Goal: Check status

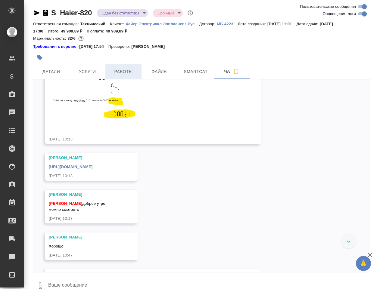
click at [123, 75] on span "Работы" at bounding box center [123, 72] width 29 height 8
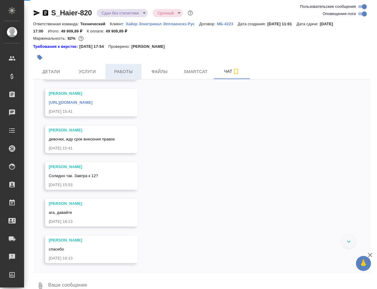
scroll to position [8082, 0]
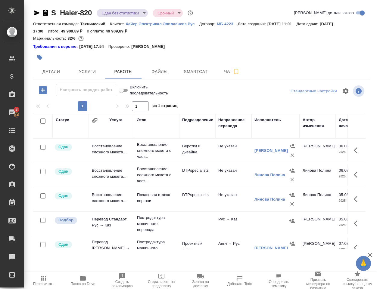
scroll to position [86, 0]
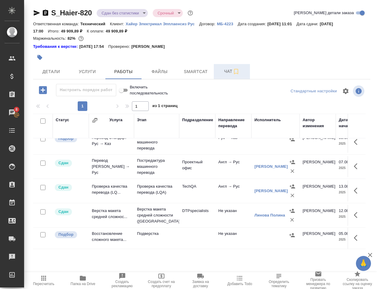
click at [227, 75] on span "Чат" at bounding box center [231, 72] width 29 height 8
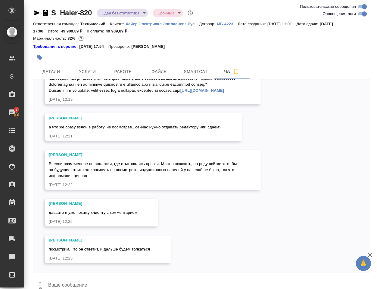
scroll to position [8752, 0]
